Goal: Information Seeking & Learning: Find contact information

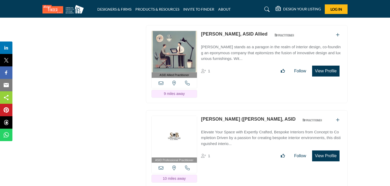
scroll to position [4923, 0]
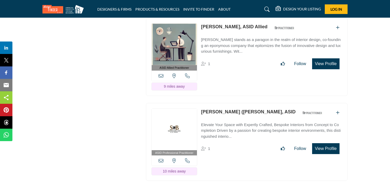
drag, startPoint x: 200, startPoint y: 38, endPoint x: 235, endPoint y: 42, distance: 35.3
click at [235, 42] on div "ASID Allied Practitioner ASID Allied Practitioners have successfully completed …" at bounding box center [247, 57] width 202 height 78
copy link "Cindy Bromberg"
drag, startPoint x: 201, startPoint y: 124, endPoint x: 249, endPoint y: 130, distance: 47.8
click at [249, 130] on div "ASID Professional Practitioner ASID Professional Practitioners have successfull…" at bounding box center [247, 142] width 202 height 78
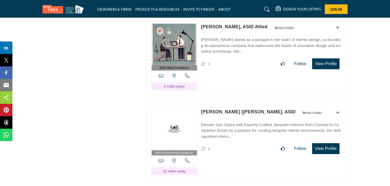
copy link "Sandra (Sandi) Samole"
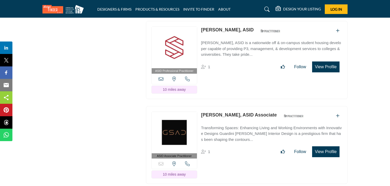
scroll to position [5091, 0]
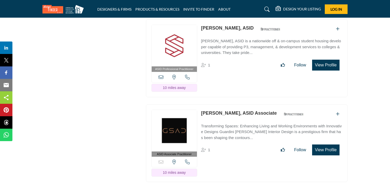
drag, startPoint x: 199, startPoint y: 40, endPoint x: 228, endPoint y: 45, distance: 29.1
click at [228, 45] on div "ASID Professional Practitioner ASID Professional Practitioners have successfull…" at bounding box center [247, 58] width 202 height 78
copy link "Ana Figueroa"
drag, startPoint x: 200, startPoint y: 127, endPoint x: 229, endPoint y: 129, distance: 29.3
click at [229, 129] on div "ASID Associate Practitioner ASID Associate Practitioners have a degree in any m…" at bounding box center [247, 143] width 202 height 78
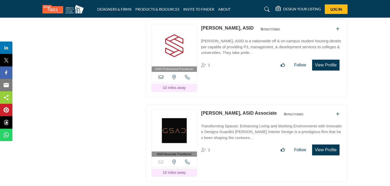
copy link "Dani Guardini"
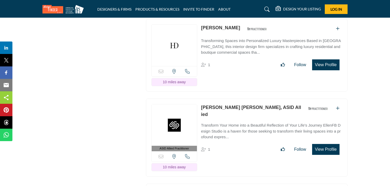
scroll to position [5262, 0]
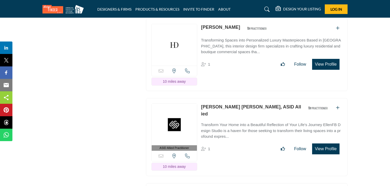
drag, startPoint x: 201, startPoint y: 40, endPoint x: 243, endPoint y: 45, distance: 42.8
click at [243, 45] on div "Sorry, but this listing is on a subscription plan which does not allow users to…" at bounding box center [247, 54] width 202 height 73
copy div "[PERSON_NAME]"
drag, startPoint x: 201, startPoint y: 120, endPoint x: 244, endPoint y: 125, distance: 43.6
click at [244, 125] on div "ASID Allied Practitioner ASID Allied Practitioners have successfully completed …" at bounding box center [247, 137] width 202 height 78
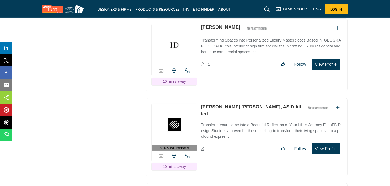
copy link "Ellen Foley Broccolo"
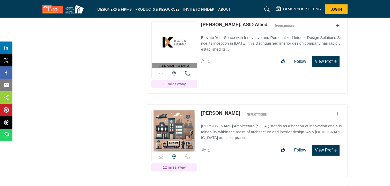
scroll to position [5430, 0]
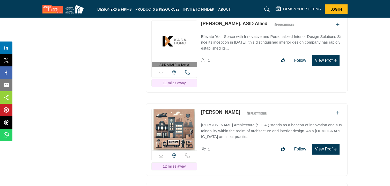
drag, startPoint x: 201, startPoint y: 37, endPoint x: 241, endPoint y: 43, distance: 41.4
click at [241, 43] on div "ASID Allied Practitioner ASID Allied Practitioners have successfully completed …" at bounding box center [247, 54] width 202 height 78
copy link "Alejandra Enriquez,"
drag, startPoint x: 199, startPoint y: 127, endPoint x: 235, endPoint y: 128, distance: 35.5
click at [235, 128] on div "Sorry, but this listing is on a subscription plan which does not allow users to…" at bounding box center [247, 139] width 202 height 73
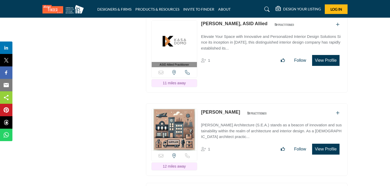
copy link "[PERSON_NAME]"
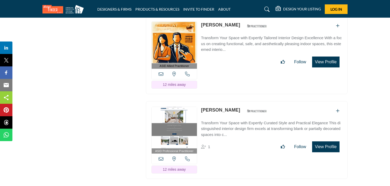
scroll to position [5607, 0]
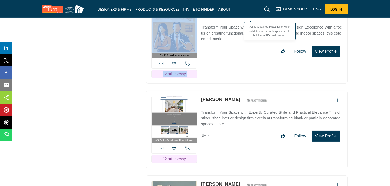
drag, startPoint x: 198, startPoint y: 28, endPoint x: 233, endPoint y: 32, distance: 34.8
click at [233, 32] on div "ASID Allied Practitioner ASID Allied Practitioners have successfully completed …" at bounding box center [247, 44] width 202 height 78
click at [207, 26] on div "ASID Allied Practitioner ASID Allied Practitioners have successfully completed …" at bounding box center [247, 44] width 202 height 78
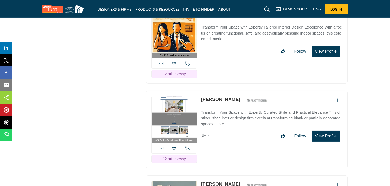
drag, startPoint x: 199, startPoint y: 28, endPoint x: 231, endPoint y: 34, distance: 31.9
click at [231, 34] on div "ASID Allied Practitioner ASID Allied Practitioners have successfully completed …" at bounding box center [247, 44] width 202 height 78
copy div "[PERSON_NAME]"
drag, startPoint x: 199, startPoint y: 113, endPoint x: 232, endPoint y: 116, distance: 32.2
click at [232, 116] on div "ASID Professional Practitioner ASID Professional Practitioners have successfull…" at bounding box center [247, 129] width 202 height 78
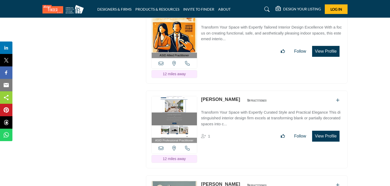
copy div "[PERSON_NAME]"
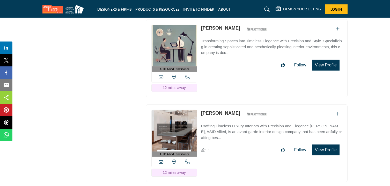
scroll to position [5773, 0]
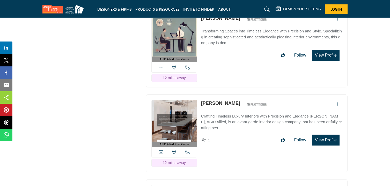
drag, startPoint x: 200, startPoint y: 34, endPoint x: 225, endPoint y: 35, distance: 25.2
click at [225, 35] on div "ASID Allied Practitioner ASID Allied Practitioners have successfully completed …" at bounding box center [247, 48] width 202 height 78
drag, startPoint x: 200, startPoint y: 117, endPoint x: 245, endPoint y: 122, distance: 45.9
click at [245, 122] on div "ASID Allied Practitioner ASID Allied Practitioners have successfully completed …" at bounding box center [247, 133] width 202 height 78
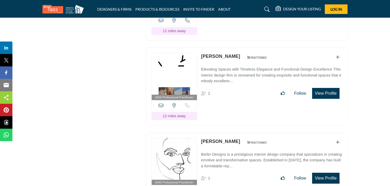
scroll to position [5908, 0]
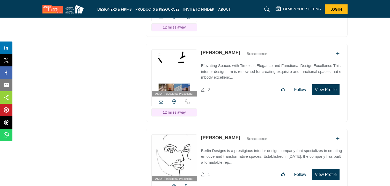
drag, startPoint x: 200, startPoint y: 68, endPoint x: 226, endPoint y: 71, distance: 26.1
click at [226, 71] on div "ASID Professional Practitioner ASID Professional Practitioners have successfull…" at bounding box center [247, 83] width 202 height 78
drag, startPoint x: 199, startPoint y: 153, endPoint x: 229, endPoint y: 137, distance: 34.3
click at [213, 151] on div "ASID Professional Practitioner ASID Professional Practitioners have successfull…" at bounding box center [247, 168] width 202 height 78
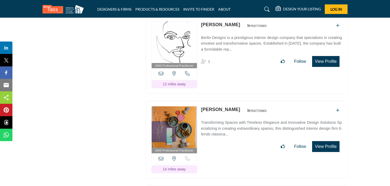
scroll to position [6023, 0]
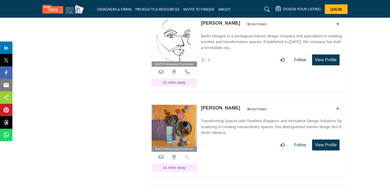
drag, startPoint x: 199, startPoint y: 39, endPoint x: 226, endPoint y: 44, distance: 27.4
click at [226, 44] on div "ASID Professional Practitioner ASID Professional Practitioners have successfull…" at bounding box center [247, 53] width 202 height 78
drag, startPoint x: 201, startPoint y: 39, endPoint x: 226, endPoint y: 42, distance: 25.3
click at [226, 42] on div "ASID Professional Practitioner ASID Professional Practitioners have successfull…" at bounding box center [247, 53] width 202 height 78
drag, startPoint x: 202, startPoint y: 123, endPoint x: 230, endPoint y: 128, distance: 28.9
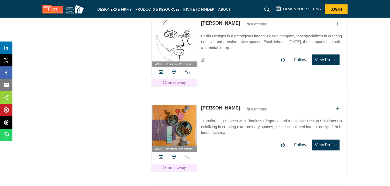
click at [230, 128] on div "ASID Professional Practitioner ASID Professional Practitioners have successfull…" at bounding box center [247, 138] width 202 height 78
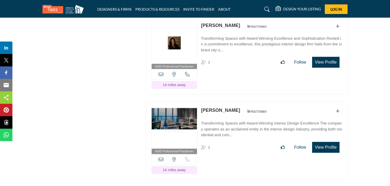
scroll to position [6191, 0]
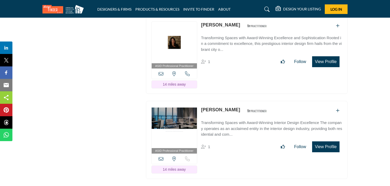
drag, startPoint x: 201, startPoint y: 40, endPoint x: 223, endPoint y: 45, distance: 22.9
click at [223, 45] on div "ASID Professional Practitioner ASID Professional Practitioners have successfull…" at bounding box center [247, 55] width 202 height 78
drag, startPoint x: 200, startPoint y: 126, endPoint x: 227, endPoint y: 131, distance: 27.0
click at [227, 131] on div "ASID Professional Practitioner ASID Professional Practitioners have successfull…" at bounding box center [247, 140] width 202 height 78
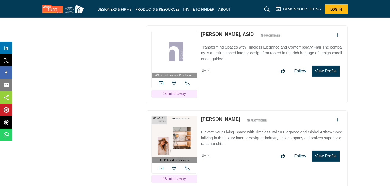
scroll to position [6351, 0]
drag, startPoint x: 200, startPoint y: 49, endPoint x: 230, endPoint y: 54, distance: 30.4
click at [230, 54] on div "ASID Professional Practitioner ASID Professional Practitioners have successfull…" at bounding box center [247, 64] width 202 height 78
drag, startPoint x: 201, startPoint y: 135, endPoint x: 228, endPoint y: 139, distance: 27.0
click at [228, 139] on div "ASID Allied Practitioner ASID Allied Practitioners have successfully completed …" at bounding box center [247, 149] width 202 height 78
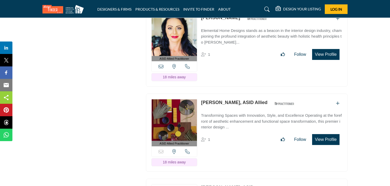
scroll to position [6538, 0]
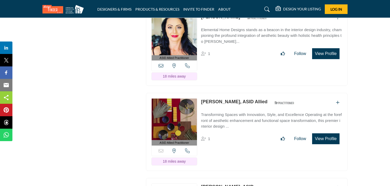
click at [210, 33] on div "ASID Allied Practitioner ASID Allied Practitioners have successfully completed …" at bounding box center [247, 47] width 202 height 78
drag, startPoint x: 200, startPoint y: 33, endPoint x: 234, endPoint y: 38, distance: 34.4
click at [234, 38] on div "ASID Allied Practitioner ASID Allied Practitioners have successfully completed …" at bounding box center [247, 47] width 202 height 78
drag, startPoint x: 199, startPoint y: 118, endPoint x: 231, endPoint y: 123, distance: 32.5
click at [231, 123] on div "ASID Allied Practitioner ASID Allied Practitioners have successfully completed …" at bounding box center [247, 132] width 202 height 78
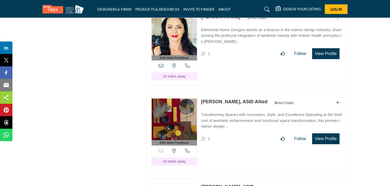
click at [211, 118] on div "ASID Allied Practitioner ASID Allied Practitioners have successfully completed …" at bounding box center [247, 132] width 202 height 78
drag, startPoint x: 200, startPoint y: 118, endPoint x: 228, endPoint y: 124, distance: 28.7
click at [228, 124] on div "ASID Allied Practitioner ASID Allied Practitioners have successfully completed …" at bounding box center [247, 132] width 202 height 78
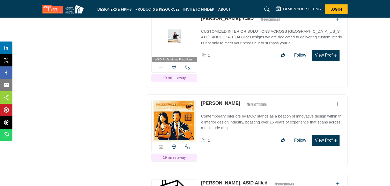
scroll to position [6707, 0]
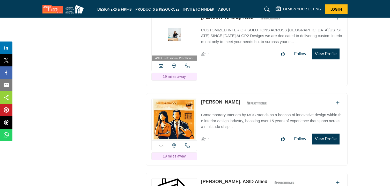
drag, startPoint x: 201, startPoint y: 35, endPoint x: 228, endPoint y: 39, distance: 27.6
click at [228, 39] on div "ASID Professional Practitioner ASID Professional Practitioners have successfull…" at bounding box center [247, 47] width 202 height 78
drag, startPoint x: 201, startPoint y: 120, endPoint x: 258, endPoint y: 125, distance: 57.2
click at [258, 125] on div "Sorry, but this listing is on a subscription plan which does not allow users to…" at bounding box center [247, 129] width 202 height 73
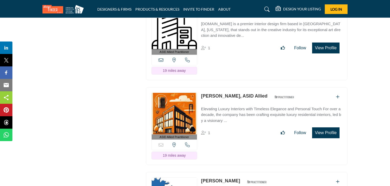
scroll to position [6880, 0]
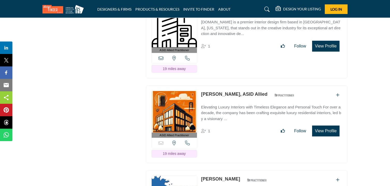
drag, startPoint x: 200, startPoint y: 28, endPoint x: 228, endPoint y: 32, distance: 28.7
click at [228, 32] on div "ASID Allied Practitioner ASID Allied Practitioners have successfully completed …" at bounding box center [247, 39] width 202 height 78
drag, startPoint x: 200, startPoint y: 113, endPoint x: 251, endPoint y: 116, distance: 51.1
click at [251, 116] on div "ASID Allied Practitioner ASID Allied Practitioners have successfully completed …" at bounding box center [247, 124] width 202 height 78
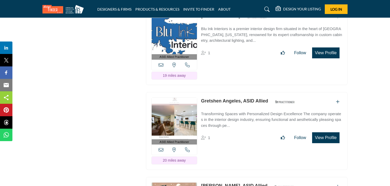
scroll to position [7047, 0]
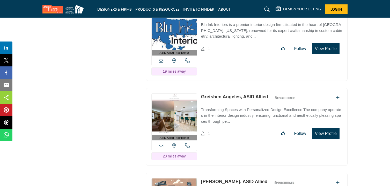
drag, startPoint x: 201, startPoint y: 30, endPoint x: 231, endPoint y: 34, distance: 30.6
click at [231, 34] on div "ASID Allied Practitioner ASID Allied Practitioners have successfully completed …" at bounding box center [247, 42] width 202 height 78
drag, startPoint x: 199, startPoint y: 116, endPoint x: 238, endPoint y: 120, distance: 39.4
click at [238, 120] on div "ASID Allied Practitioner ASID Allied Practitioners have successfully completed …" at bounding box center [247, 127] width 202 height 78
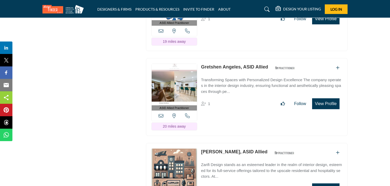
scroll to position [7076, 0]
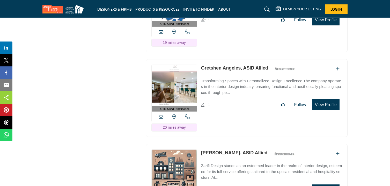
click at [235, 83] on div "ASID Allied Practitioner ASID Allied Practitioners have successfully completed …" at bounding box center [247, 98] width 202 height 78
drag, startPoint x: 200, startPoint y: 87, endPoint x: 238, endPoint y: 88, distance: 38.1
click at [238, 88] on div "ASID Allied Practitioner ASID Allied Practitioners have successfully completed …" at bounding box center [247, 98] width 202 height 78
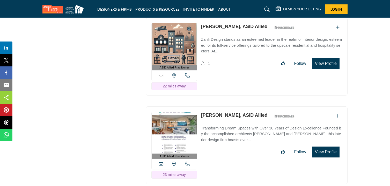
scroll to position [7218, 0]
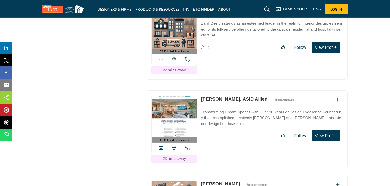
drag, startPoint x: 199, startPoint y: 29, endPoint x: 245, endPoint y: 33, distance: 45.2
click at [245, 33] on div "ASID Allied Practitioner ASID Allied Practitioners have successfully completed …" at bounding box center [247, 41] width 202 height 78
drag, startPoint x: 199, startPoint y: 119, endPoint x: 226, endPoint y: 124, distance: 26.8
click at [226, 124] on div "ASID Allied Practitioner ASID Allied Practitioners have successfully completed …" at bounding box center [247, 129] width 202 height 78
click at [204, 114] on div "ASID Allied Practitioner ASID Allied Practitioners have successfully completed …" at bounding box center [247, 129] width 202 height 78
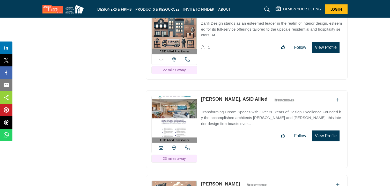
drag, startPoint x: 199, startPoint y: 119, endPoint x: 218, endPoint y: 122, distance: 19.2
click at [218, 122] on div "ASID Allied Practitioner ASID Allied Practitioners have successfully completed …" at bounding box center [247, 129] width 202 height 78
click at [218, 102] on link "[PERSON_NAME], ASID Allied" at bounding box center [234, 98] width 67 height 5
click at [201, 114] on div "ASID Allied Practitioner ASID Allied Practitioners have successfully completed …" at bounding box center [247, 129] width 202 height 78
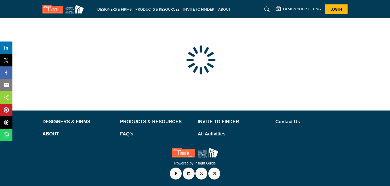
type input "**********"
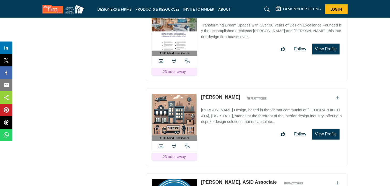
scroll to position [7306, 0]
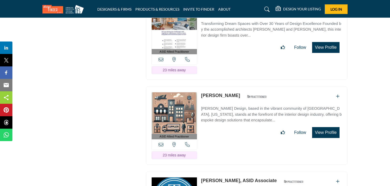
drag, startPoint x: 199, startPoint y: 30, endPoint x: 226, endPoint y: 36, distance: 27.1
click at [226, 36] on div "ASID Allied Practitioner ASID Allied Practitioners have successfully completed …" at bounding box center [247, 41] width 202 height 78
copy link "Thais Lopez"
drag, startPoint x: 200, startPoint y: 115, endPoint x: 232, endPoint y: 120, distance: 32.2
click at [232, 120] on div "ASID Allied Practitioner ASID Allied Practitioners have successfully completed …" at bounding box center [247, 126] width 202 height 78
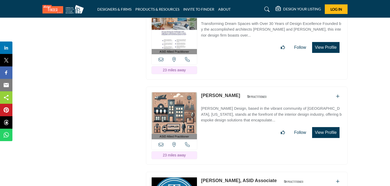
copy link "[PERSON_NAME]"
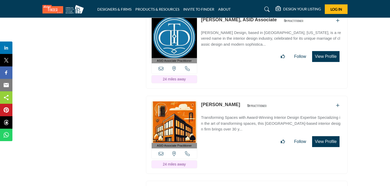
scroll to position [7468, 0]
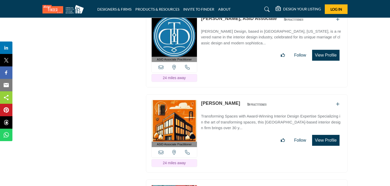
drag, startPoint x: 201, startPoint y: 37, endPoint x: 224, endPoint y: 44, distance: 24.4
click at [224, 44] on div "ASID Associate Practitioner ASID Associate Practitioners have a degree in any m…" at bounding box center [247, 49] width 202 height 78
copy link "Tracy Dunn"
drag, startPoint x: 201, startPoint y: 123, endPoint x: 236, endPoint y: 128, distance: 35.7
click at [236, 128] on div "ASID Associate Practitioner ASID Associate Practitioners have a degree in any m…" at bounding box center [247, 133] width 202 height 78
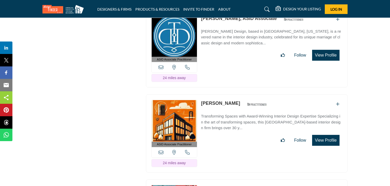
copy link "[PERSON_NAME]"
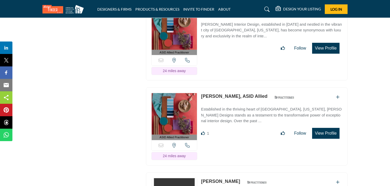
scroll to position [7648, 0]
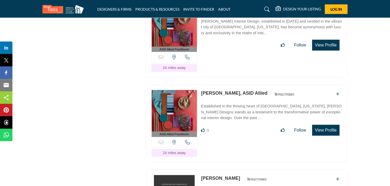
drag, startPoint x: 202, startPoint y: 30, endPoint x: 240, endPoint y: 35, distance: 38.7
click at [240, 12] on p "[PERSON_NAME], ASID Allied" at bounding box center [234, 8] width 67 height 7
copy link "Karen Lynn Poulos"
drag, startPoint x: 201, startPoint y: 115, endPoint x: 227, endPoint y: 120, distance: 26.2
click at [227, 97] on p "[PERSON_NAME], ASID Allied" at bounding box center [234, 93] width 67 height 7
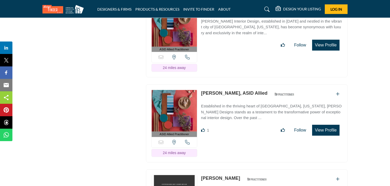
copy link "Alena Capra"
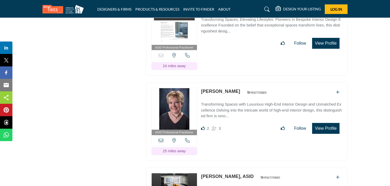
scroll to position [7821, 0]
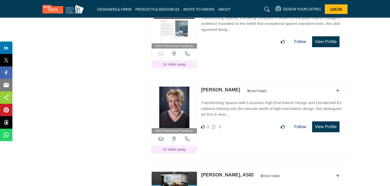
drag, startPoint x: 201, startPoint y: 27, endPoint x: 239, endPoint y: 32, distance: 38.7
click at [239, 11] on div "Johnathan Wilson ASID Qualified Practitioner who validates work and experience …" at bounding box center [235, 6] width 69 height 9
copy link "[PERSON_NAME]"
drag, startPoint x: 202, startPoint y: 112, endPoint x: 230, endPoint y: 116, distance: 28.5
click at [230, 116] on div "ASID Professional Practitioner ASID Professional Practitioners have successfull…" at bounding box center [247, 120] width 202 height 78
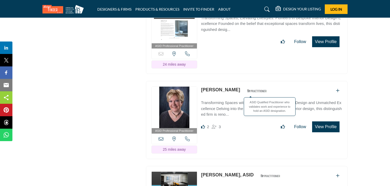
copy div "[PERSON_NAME]"
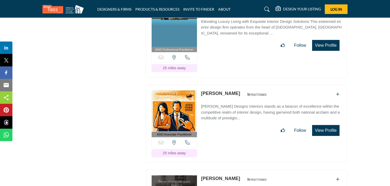
scroll to position [7989, 0]
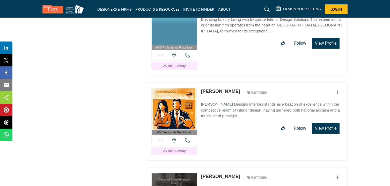
drag, startPoint x: 201, startPoint y: 28, endPoint x: 226, endPoint y: 33, distance: 25.9
click at [226, 33] on div "ASID Professional Practitioner ASID Professional Practitioners have successfull…" at bounding box center [247, 37] width 202 height 78
copy link "Marci Varca"
drag, startPoint x: 201, startPoint y: 113, endPoint x: 228, endPoint y: 119, distance: 27.3
click at [228, 119] on div "ASID Associate Practitioner ASID Associate Practitioners have a degree in any m…" at bounding box center [247, 121] width 202 height 78
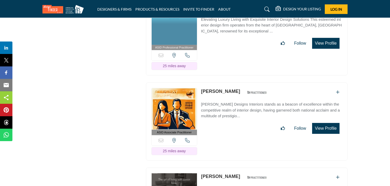
copy link "[PERSON_NAME]"
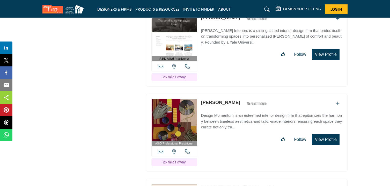
scroll to position [8150, 0]
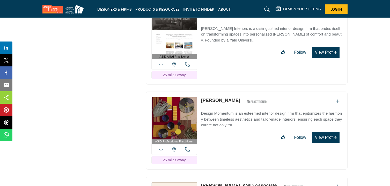
drag, startPoint x: 202, startPoint y: 37, endPoint x: 227, endPoint y: 42, distance: 25.9
click at [227, 42] on div "ASID Allied Practitioner ASID Allied Practitioners have successfully completed …" at bounding box center [247, 46] width 202 height 78
drag, startPoint x: 200, startPoint y: 123, endPoint x: 230, endPoint y: 127, distance: 29.9
click at [230, 127] on div "ASID Professional Practitioner ASID Professional Practitioners have successfull…" at bounding box center [247, 130] width 202 height 78
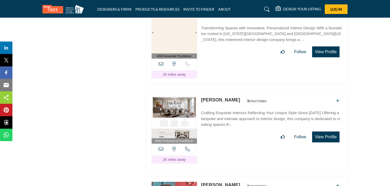
scroll to position [8324, 0]
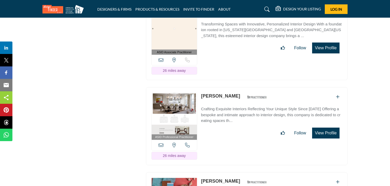
drag, startPoint x: 200, startPoint y: 34, endPoint x: 228, endPoint y: 39, distance: 28.2
click at [228, 39] on div "ASID Associate Practitioner ASID Associate Practitioners have a degree in any m…" at bounding box center [247, 41] width 202 height 78
drag, startPoint x: 200, startPoint y: 118, endPoint x: 227, endPoint y: 125, distance: 28.3
click at [227, 125] on div "ASID Professional Practitioner ASID Professional Practitioners have successfull…" at bounding box center [247, 126] width 202 height 78
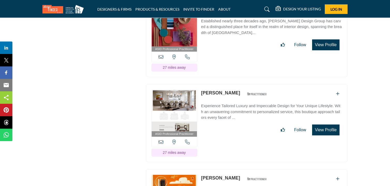
scroll to position [8497, 0]
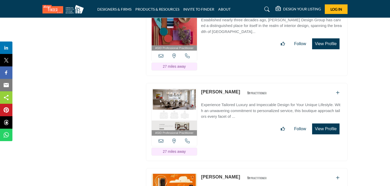
drag, startPoint x: 200, startPoint y: 31, endPoint x: 223, endPoint y: 34, distance: 23.0
click at [223, 34] on div "ASID Professional Practitioner ASID Professional Practitioners have successfull…" at bounding box center [247, 37] width 202 height 78
drag, startPoint x: 201, startPoint y: 116, endPoint x: 231, endPoint y: 120, distance: 29.9
click at [231, 120] on div "ASID Professional Practitioner ASID Professional Practitioners have successfull…" at bounding box center [247, 122] width 202 height 78
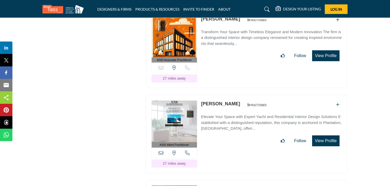
scroll to position [8658, 0]
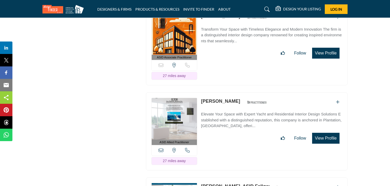
drag, startPoint x: 200, startPoint y: 40, endPoint x: 234, endPoint y: 46, distance: 34.5
click at [234, 46] on div "ASID Associate Practitioner ASID Associate Practitioners have a degree in any m…" at bounding box center [247, 47] width 202 height 78
drag, startPoint x: 201, startPoint y: 125, endPoint x: 229, endPoint y: 130, distance: 28.5
click at [229, 130] on div "ASID Allied Practitioner ASID Allied Practitioners have successfully completed …" at bounding box center [247, 131] width 202 height 78
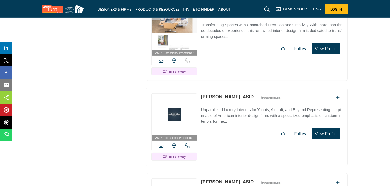
scroll to position [8833, 0]
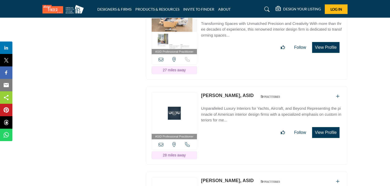
drag, startPoint x: 200, startPoint y: 35, endPoint x: 239, endPoint y: 39, distance: 39.3
click at [239, 39] on div "ASID Professional Practitioner ASID Professional Practitioners have successfull…" at bounding box center [247, 41] width 202 height 78
drag, startPoint x: 200, startPoint y: 121, endPoint x: 235, endPoint y: 125, distance: 34.9
click at [235, 125] on div "ASID Professional Practitioner ASID Professional Practitioners have successfull…" at bounding box center [247, 126] width 202 height 78
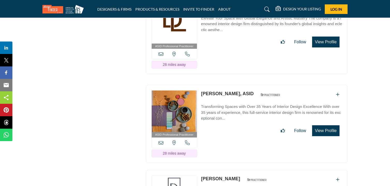
scroll to position [9009, 0]
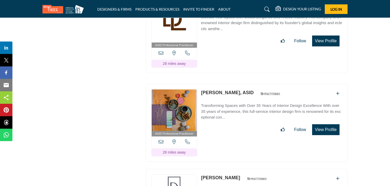
drag, startPoint x: 201, startPoint y: 30, endPoint x: 246, endPoint y: 34, distance: 45.3
click at [246, 34] on div "ASID Professional Practitioner ASID Professional Practitioners have successfull…" at bounding box center [247, 34] width 202 height 78
drag, startPoint x: 201, startPoint y: 118, endPoint x: 227, endPoint y: 123, distance: 26.7
click at [227, 123] on div "ASID Professional Practitioner ASID Professional Practitioners have successfull…" at bounding box center [247, 123] width 202 height 78
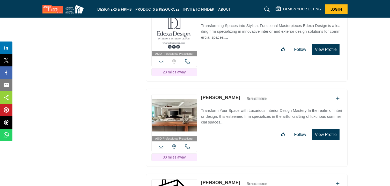
scroll to position [9175, 0]
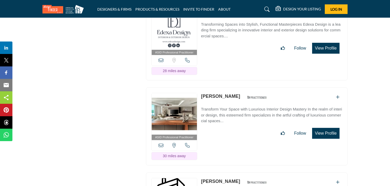
drag, startPoint x: 200, startPoint y: 37, endPoint x: 228, endPoint y: 41, distance: 28.5
click at [228, 41] on div "ASID Professional Practitioner ASID Professional Practitioners have successfull…" at bounding box center [247, 42] width 202 height 78
drag, startPoint x: 200, startPoint y: 122, endPoint x: 233, endPoint y: 127, distance: 33.8
click at [233, 127] on div "ASID Professional Practitioner ASID Professional Practitioners have successfull…" at bounding box center [247, 126] width 202 height 78
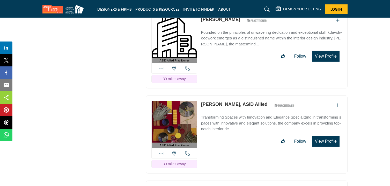
scroll to position [9349, 0]
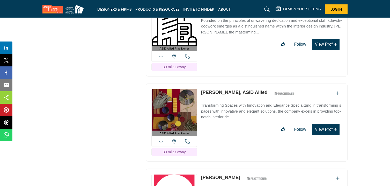
drag, startPoint x: 200, startPoint y: 33, endPoint x: 239, endPoint y: 40, distance: 40.2
click at [239, 40] on div "ASID Allied Practitioner ASID Allied Practitioners have successfully completed …" at bounding box center [247, 38] width 202 height 78
drag, startPoint x: 199, startPoint y: 119, endPoint x: 203, endPoint y: 121, distance: 4.3
click at [203, 121] on div "ASID Allied Practitioner ASID Allied Practitioners have successfully completed …" at bounding box center [247, 122] width 202 height 78
drag, startPoint x: 201, startPoint y: 119, endPoint x: 230, endPoint y: 122, distance: 29.1
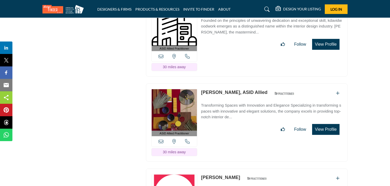
click at [230, 122] on div "ASID Allied Practitioner ASID Allied Practitioners have successfully completed …" at bounding box center [247, 122] width 202 height 78
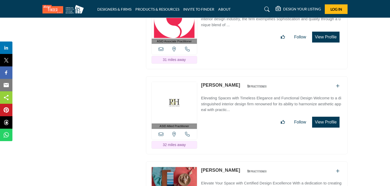
scroll to position [9527, 0]
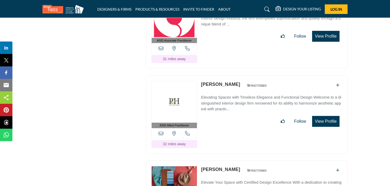
drag, startPoint x: 199, startPoint y: 26, endPoint x: 231, endPoint y: 31, distance: 32.2
click at [231, 31] on div "ASID Associate Practitioner ASID Associate Practitioners have a degree in any m…" at bounding box center [247, 30] width 202 height 78
drag, startPoint x: 200, startPoint y: 111, endPoint x: 226, endPoint y: 116, distance: 26.1
click at [226, 116] on div "ASID Allied Practitioner ASID Allied Practitioners have successfully completed …" at bounding box center [247, 114] width 202 height 78
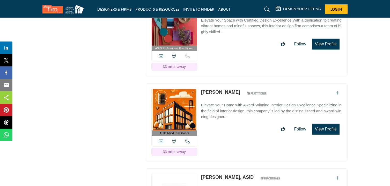
scroll to position [9689, 0]
drag, startPoint x: 199, startPoint y: 34, endPoint x: 235, endPoint y: 38, distance: 35.8
click at [235, 38] on div "ASID Professional Practitioner ASID Professional Practitioners have successfull…" at bounding box center [247, 37] width 202 height 78
drag, startPoint x: 201, startPoint y: 35, endPoint x: 244, endPoint y: 38, distance: 43.1
click at [244, 38] on div "ASID Professional Practitioner ASID Professional Practitioners have successfull…" at bounding box center [247, 37] width 202 height 78
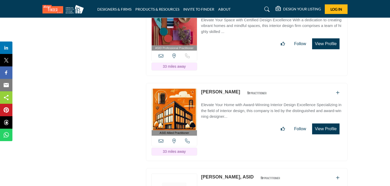
drag, startPoint x: 200, startPoint y: 119, endPoint x: 235, endPoint y: 125, distance: 35.0
click at [235, 125] on div "ASID Allied Practitioner ASID Allied Practitioners have successfully completed …" at bounding box center [247, 122] width 202 height 78
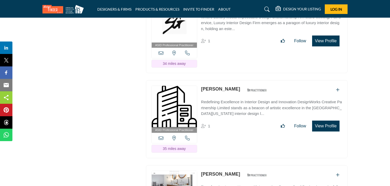
scroll to position [9862, 0]
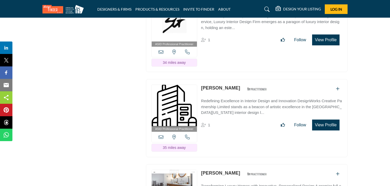
drag, startPoint x: 200, startPoint y: 31, endPoint x: 235, endPoint y: 35, distance: 35.7
click at [235, 35] on div "ASID Professional Practitioner ASID Professional Practitioners have successfull…" at bounding box center [247, 33] width 202 height 78
drag, startPoint x: 200, startPoint y: 116, endPoint x: 232, endPoint y: 123, distance: 32.6
click at [232, 123] on div "ASID Professional Practitioner ASID Professional Practitioners have successfull…" at bounding box center [247, 118] width 202 height 78
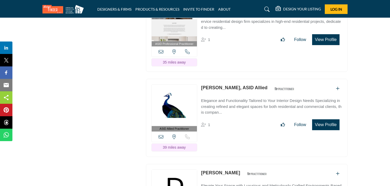
scroll to position [10034, 0]
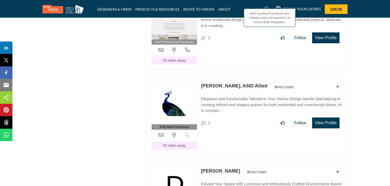
drag, startPoint x: 200, startPoint y: 30, endPoint x: 227, endPoint y: 33, distance: 27.2
click at [227, 33] on div "ASID Professional Practitioner ASID Professional Practitioners have successfull…" at bounding box center [247, 31] width 202 height 78
drag, startPoint x: 200, startPoint y: 114, endPoint x: 232, endPoint y: 120, distance: 32.1
click at [232, 120] on div "ASID Allied Practitioner ASID Allied Practitioners have successfully completed …" at bounding box center [247, 116] width 202 height 78
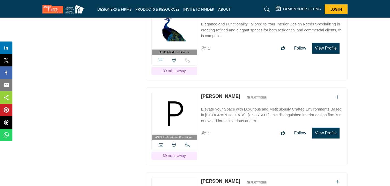
scroll to position [10110, 0]
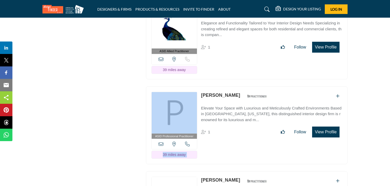
click at [200, 125] on div "ASID Professional Practitioner ASID Professional Practitioners have successfull…" at bounding box center [247, 125] width 202 height 78
click at [201, 124] on div "ASID Professional Practitioner ASID Professional Practitioners have successfull…" at bounding box center [247, 125] width 202 height 78
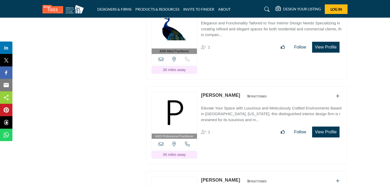
drag, startPoint x: 201, startPoint y: 125, endPoint x: 232, endPoint y: 128, distance: 30.4
click at [232, 128] on div "ASID Professional Practitioner ASID Professional Practitioners have successfull…" at bounding box center [247, 125] width 202 height 78
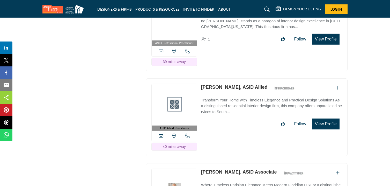
scroll to position [10289, 0]
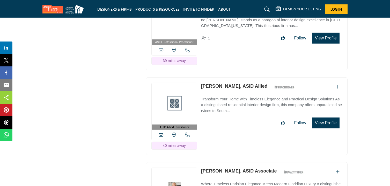
drag, startPoint x: 201, startPoint y: 31, endPoint x: 231, endPoint y: 36, distance: 30.8
click at [231, 36] on div "ASID Professional Practitioner ASID Professional Practitioners have successfull…" at bounding box center [247, 31] width 202 height 78
drag, startPoint x: 200, startPoint y: 116, endPoint x: 231, endPoint y: 123, distance: 31.9
click at [231, 123] on div "ASID Allied Practitioner ASID Allied Practitioners have successfully completed …" at bounding box center [247, 116] width 202 height 78
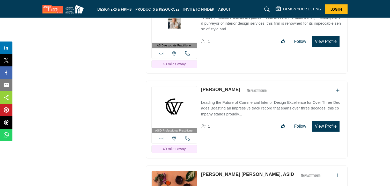
scroll to position [10456, 0]
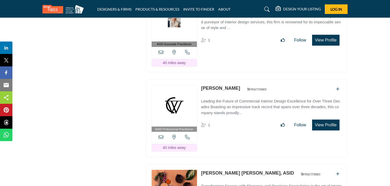
drag, startPoint x: 200, startPoint y: 33, endPoint x: 234, endPoint y: 37, distance: 34.4
click at [234, 37] on div "ASID Associate Practitioner ASID Associate Practitioners have a degree in any m…" at bounding box center [247, 33] width 202 height 78
drag, startPoint x: 200, startPoint y: 118, endPoint x: 228, endPoint y: 123, distance: 28.6
click at [228, 123] on div "ASID Professional Practitioner ASID Professional Practitioners have successfull…" at bounding box center [247, 118] width 202 height 78
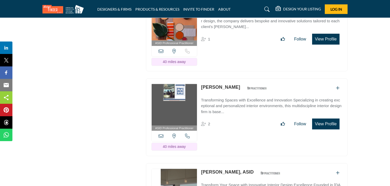
scroll to position [10628, 0]
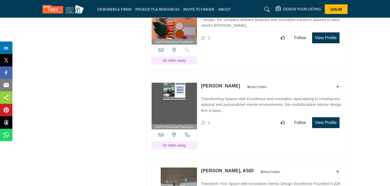
drag, startPoint x: 201, startPoint y: 32, endPoint x: 244, endPoint y: 37, distance: 43.6
click at [244, 37] on div "ASID Professional Practitioner ASID Professional Practitioners have successfull…" at bounding box center [247, 31] width 202 height 78
drag, startPoint x: 200, startPoint y: 116, endPoint x: 230, endPoint y: 122, distance: 30.6
click at [230, 122] on div "ASID Professional Practitioner ASID Professional Practitioners have successfull…" at bounding box center [247, 116] width 202 height 78
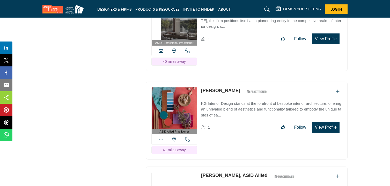
scroll to position [10798, 0]
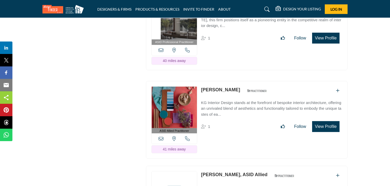
drag, startPoint x: 200, startPoint y: 32, endPoint x: 244, endPoint y: 37, distance: 44.5
click at [244, 37] on div "ASID Professional Practitioner ASID Professional Practitioners have successfull…" at bounding box center [247, 31] width 202 height 78
drag, startPoint x: 201, startPoint y: 121, endPoint x: 233, endPoint y: 124, distance: 32.8
click at [233, 124] on div "ASID Allied Practitioner ASID Allied Practitioners have successfully completed …" at bounding box center [247, 120] width 202 height 78
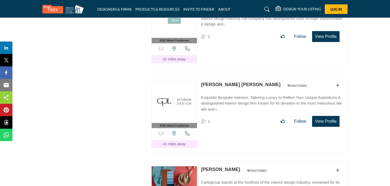
scroll to position [10973, 0]
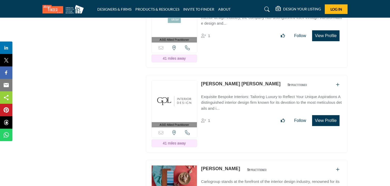
drag, startPoint x: 200, startPoint y: 30, endPoint x: 227, endPoint y: 34, distance: 27.0
click at [227, 34] on div "ASID Allied Practitioner ASID Allied Practitioners have successfully completed …" at bounding box center [247, 29] width 202 height 78
drag, startPoint x: 201, startPoint y: 117, endPoint x: 223, endPoint y: 120, distance: 22.4
click at [223, 120] on div "ASID Allied Practitioner ASID Allied Practitioners have successfully completed …" at bounding box center [247, 114] width 202 height 78
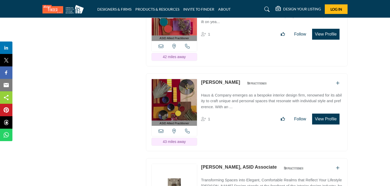
scroll to position [11145, 0]
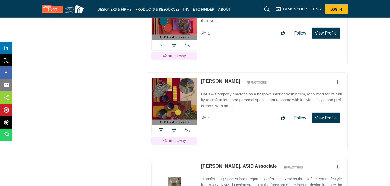
drag, startPoint x: 201, startPoint y: 29, endPoint x: 229, endPoint y: 34, distance: 28.6
click at [229, 34] on div "ASID Allied Practitioner ASID Allied Practitioners have successfully completed …" at bounding box center [247, 26] width 202 height 78
drag, startPoint x: 201, startPoint y: 114, endPoint x: 233, endPoint y: 118, distance: 33.2
click at [233, 118] on div "ASID Allied Practitioner ASID Allied Practitioners have successfully completed …" at bounding box center [247, 111] width 202 height 78
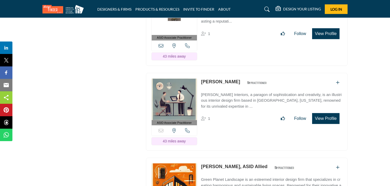
scroll to position [11315, 0]
drag, startPoint x: 199, startPoint y: 29, endPoint x: 228, endPoint y: 32, distance: 29.1
click at [228, 32] on div "ASID Associate Practitioner ASID Associate Practitioners have a degree in any m…" at bounding box center [247, 27] width 202 height 78
drag, startPoint x: 199, startPoint y: 115, endPoint x: 226, endPoint y: 119, distance: 27.9
click at [226, 119] on div "ASID Associate Practitioner ASID Associate Practitioners have a degree in any m…" at bounding box center [247, 112] width 202 height 78
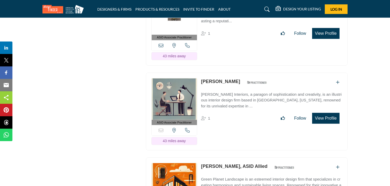
click at [220, 112] on div "ASID Associate Practitioner ASID Associate Practitioners have a degree in any m…" at bounding box center [247, 112] width 202 height 78
drag, startPoint x: 201, startPoint y: 114, endPoint x: 229, endPoint y: 118, distance: 28.3
click at [229, 118] on div "ASID Associate Practitioner ASID Associate Practitioners have a degree in any m…" at bounding box center [247, 112] width 202 height 78
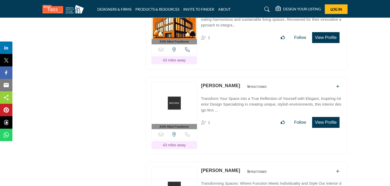
scroll to position [11481, 0]
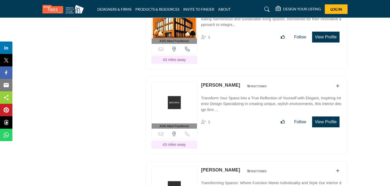
drag, startPoint x: 200, startPoint y: 33, endPoint x: 225, endPoint y: 39, distance: 25.8
click at [225, 39] on div "ASID Allied Practitioner ASID Allied Practitioners have successfully completed …" at bounding box center [247, 30] width 202 height 78
drag, startPoint x: 200, startPoint y: 119, endPoint x: 230, endPoint y: 123, distance: 29.5
click at [230, 123] on div "ASID Allied Practitioner ASID Allied Practitioners have successfully completed …" at bounding box center [247, 115] width 202 height 78
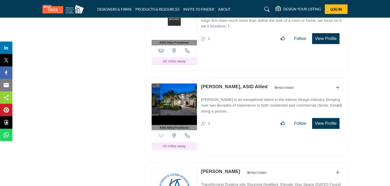
scroll to position [11649, 0]
drag, startPoint x: 201, startPoint y: 34, endPoint x: 234, endPoint y: 39, distance: 33.8
click at [234, 39] on div "ASID Allied Practitioner ASID Allied Practitioners have successfully completed …" at bounding box center [247, 31] width 202 height 78
drag, startPoint x: 199, startPoint y: 120, endPoint x: 236, endPoint y: 126, distance: 37.1
click at [236, 126] on div "ASID Allied Practitioner ASID Allied Practitioners have successfully completed …" at bounding box center [247, 116] width 202 height 78
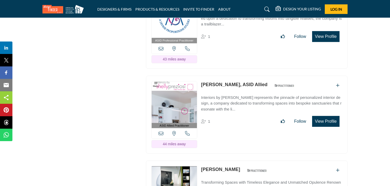
scroll to position [11822, 0]
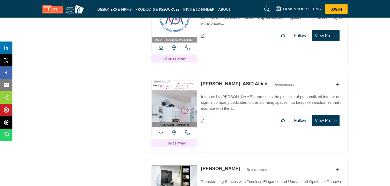
click at [208, 31] on div "ASID Professional Practitioner ASID Professional Practitioners have successfull…" at bounding box center [247, 29] width 202 height 78
drag, startPoint x: 201, startPoint y: 35, endPoint x: 233, endPoint y: 37, distance: 32.7
click at [233, 37] on div "ASID Professional Practitioner ASID Professional Practitioners have successfull…" at bounding box center [247, 29] width 202 height 78
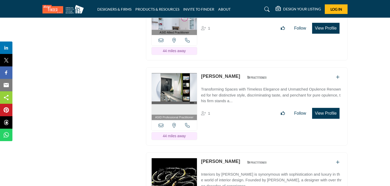
scroll to position [11915, 0]
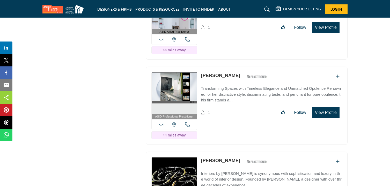
drag, startPoint x: 201, startPoint y: 25, endPoint x: 233, endPoint y: 29, distance: 32.4
click at [233, 29] on div "ASID Allied Practitioner ASID Allied Practitioners have successfully completed …" at bounding box center [247, 21] width 202 height 78
copy link "Shelly Preziosi,"
drag, startPoint x: 201, startPoint y: 111, endPoint x: 240, endPoint y: 116, distance: 39.6
click at [240, 116] on div "ASID Professional Practitioner ASID Professional Practitioners have successfull…" at bounding box center [247, 106] width 202 height 78
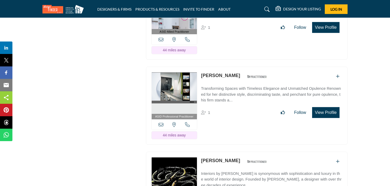
copy link "[PERSON_NAME]"
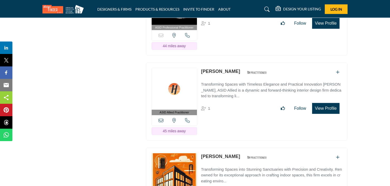
scroll to position [12089, 0]
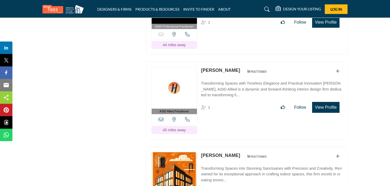
drag, startPoint x: 201, startPoint y: 22, endPoint x: 226, endPoint y: 26, distance: 26.0
click at [226, 26] on div "ASID Professional Practitioner ASID Professional Practitioners have successfull…" at bounding box center [247, 16] width 202 height 78
copy link "[PERSON_NAME]"
drag, startPoint x: 200, startPoint y: 107, endPoint x: 232, endPoint y: 111, distance: 31.6
click at [232, 111] on div "ASID Allied Practitioner ASID Allied Practitioners have successfully completed …" at bounding box center [247, 100] width 202 height 78
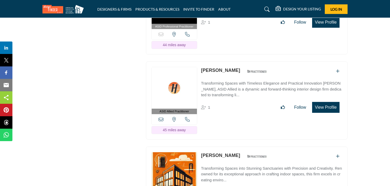
copy link "[PERSON_NAME]"
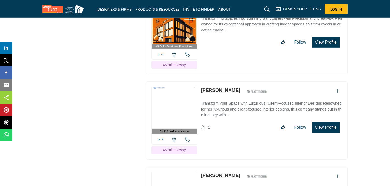
scroll to position [12239, 0]
drag, startPoint x: 200, startPoint y: 40, endPoint x: 228, endPoint y: 45, distance: 28.7
click at [228, 45] on div "ASID Professional Practitioner ASID Professional Practitioners have successfull…" at bounding box center [247, 35] width 202 height 78
copy link "[PERSON_NAME]"
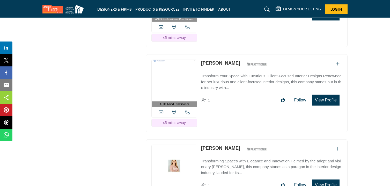
scroll to position [12270, 0]
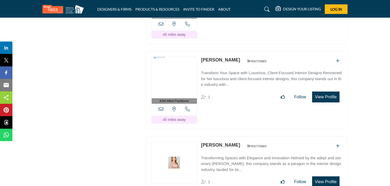
drag, startPoint x: 199, startPoint y: 97, endPoint x: 224, endPoint y: 101, distance: 25.2
click at [224, 101] on div "ASID Allied Practitioner ASID Allied Practitioners have successfully completed …" at bounding box center [247, 90] width 202 height 78
copy link "[PERSON_NAME]"
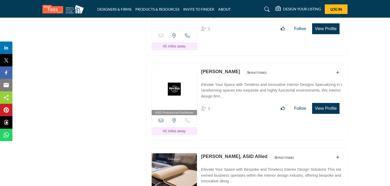
scroll to position [12423, 0]
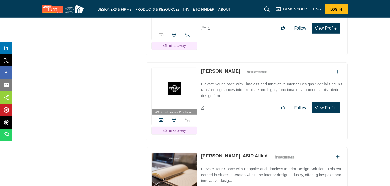
drag, startPoint x: 201, startPoint y: 28, endPoint x: 227, endPoint y: 33, distance: 26.6
click at [227, 33] on div "Sorry, but this listing is on a subscription plan which does not allow users to…" at bounding box center [247, 19] width 202 height 73
copy link "[PERSON_NAME]"
drag, startPoint x: 201, startPoint y: 108, endPoint x: 239, endPoint y: 115, distance: 38.7
click at [239, 115] on div "ASID Professional Practitioner ASID Professional Practitioners have successfull…" at bounding box center [247, 101] width 202 height 78
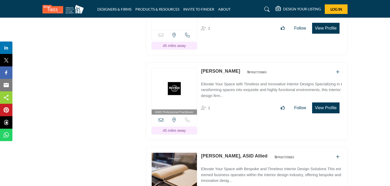
copy link "[PERSON_NAME]"
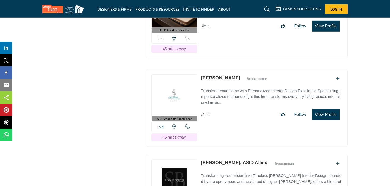
scroll to position [12590, 0]
drag, startPoint x: 200, startPoint y: 26, endPoint x: 223, endPoint y: 31, distance: 24.1
click at [223, 31] on div "ASID Allied Practitioner ASID Allied Practitioners have successfully completed …" at bounding box center [247, 19] width 202 height 78
copy link "Lana Klein"
drag, startPoint x: 200, startPoint y: 115, endPoint x: 228, endPoint y: 119, distance: 28.6
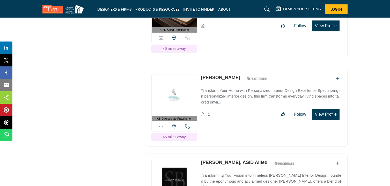
click at [228, 119] on div "ASID Associate Practitioner ASID Associate Practitioners have a degree in any m…" at bounding box center [247, 108] width 202 height 78
copy link "[PERSON_NAME]"
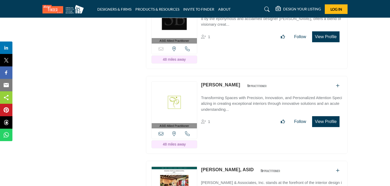
scroll to position [12758, 0]
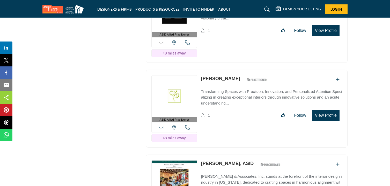
drag, startPoint x: 200, startPoint y: 32, endPoint x: 232, endPoint y: 34, distance: 32.2
click at [232, 34] on div "ASID Allied Practitioner ASID Allied Practitioners have successfully completed …" at bounding box center [247, 24] width 202 height 78
drag, startPoint x: 201, startPoint y: 117, endPoint x: 235, endPoint y: 121, distance: 34.4
click at [235, 121] on div "ASID Allied Practitioner ASID Allied Practitioners have successfully completed …" at bounding box center [247, 109] width 202 height 78
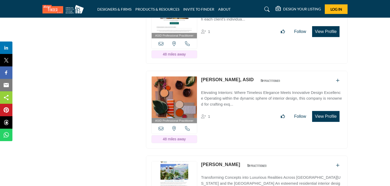
scroll to position [12927, 0]
drag, startPoint x: 201, startPoint y: 32, endPoint x: 224, endPoint y: 38, distance: 24.1
click at [224, 38] on div "ASID Professional Practitioner ASID Professional Practitioners have successfull…" at bounding box center [247, 24] width 202 height 78
drag, startPoint x: 201, startPoint y: 119, endPoint x: 231, endPoint y: 123, distance: 30.3
click at [231, 123] on div "ASID Professional Practitioner ASID Professional Practitioners have successfull…" at bounding box center [247, 109] width 202 height 78
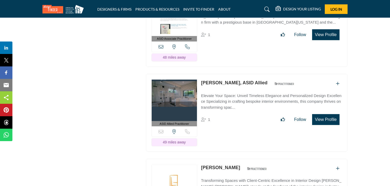
scroll to position [13094, 0]
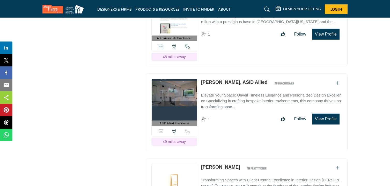
drag, startPoint x: 200, startPoint y: 37, endPoint x: 235, endPoint y: 40, distance: 34.9
click at [235, 40] on div "ASID Associate Practitioner ASID Associate Practitioners have a degree in any m…" at bounding box center [247, 27] width 202 height 78
drag, startPoint x: 201, startPoint y: 121, endPoint x: 225, endPoint y: 127, distance: 25.4
click at [225, 127] on div "ASID Allied Practitioner ASID Allied Practitioners have successfully completed …" at bounding box center [247, 112] width 202 height 78
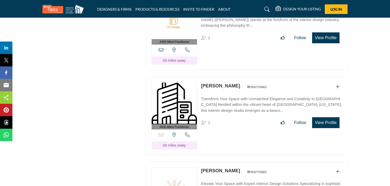
scroll to position [13269, 0]
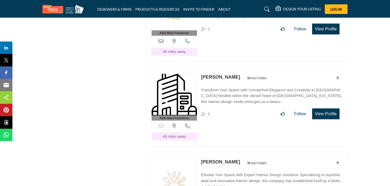
drag, startPoint x: 199, startPoint y: 31, endPoint x: 221, endPoint y: 37, distance: 22.1
click at [221, 37] on div "ASID Allied Practitioner ASID Allied Practitioners have successfully completed …" at bounding box center [247, 22] width 202 height 78
drag, startPoint x: 201, startPoint y: 32, endPoint x: 224, endPoint y: 35, distance: 23.5
click at [224, 35] on div "ASID Allied Practitioner ASID Allied Practitioners have successfully completed …" at bounding box center [247, 22] width 202 height 78
drag, startPoint x: 201, startPoint y: 117, endPoint x: 237, endPoint y: 122, distance: 37.1
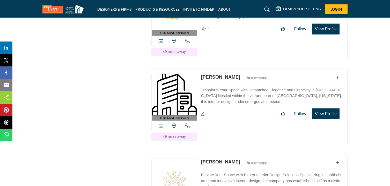
click at [237, 122] on div "ASID Allied Practitioner ASID Allied Practitioners have successfully completed …" at bounding box center [247, 107] width 202 height 78
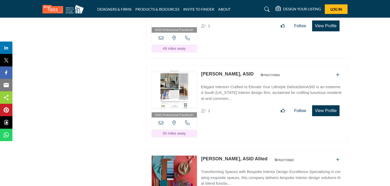
scroll to position [13443, 0]
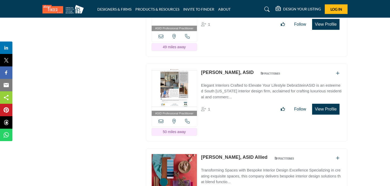
drag, startPoint x: 201, startPoint y: 28, endPoint x: 240, endPoint y: 32, distance: 38.8
click at [240, 32] on div "ASID Professional Practitioner ASID Professional Practitioners have successfull…" at bounding box center [247, 17] width 202 height 78
drag, startPoint x: 199, startPoint y: 113, endPoint x: 226, endPoint y: 119, distance: 27.0
click at [226, 119] on div "ASID Professional Practitioner ASID Professional Practitioners have successfull…" at bounding box center [247, 102] width 202 height 78
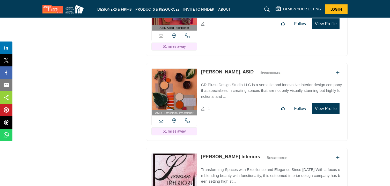
scroll to position [13614, 0]
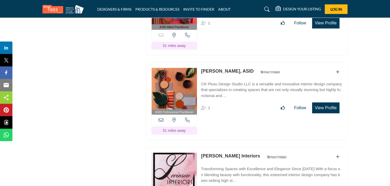
click at [228, 30] on div "ASID Allied Practitioner ASID Allied Practitioners have successfully completed …" at bounding box center [247, 16] width 202 height 78
click at [205, 25] on div "ASID Allied Practitioner ASID Allied Practitioners have successfully completed …" at bounding box center [247, 16] width 202 height 78
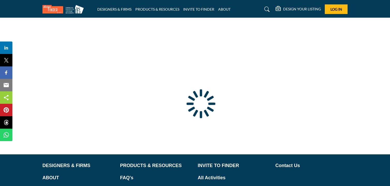
scroll to position [44, 0]
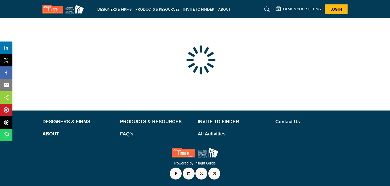
type input "**********"
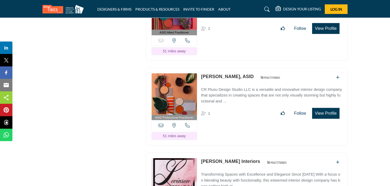
scroll to position [13609, 0]
drag, startPoint x: 202, startPoint y: 32, endPoint x: 236, endPoint y: 37, distance: 34.8
click at [236, 37] on div "ASID Allied Practitioner ASID Allied Practitioners have successfully completed …" at bounding box center [247, 21] width 202 height 78
copy link "[PERSON_NAME]"
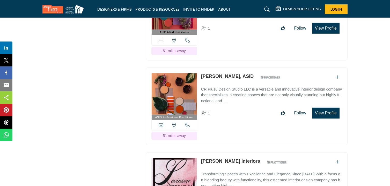
drag, startPoint x: 201, startPoint y: 118, endPoint x: 225, endPoint y: 124, distance: 24.7
click at [225, 124] on div "ASID Professional Practitioner ASID Professional Practitioners have successfull…" at bounding box center [247, 106] width 202 height 78
copy link "[PERSON_NAME],"
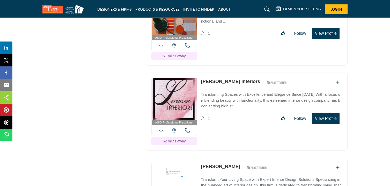
scroll to position [13689, 0]
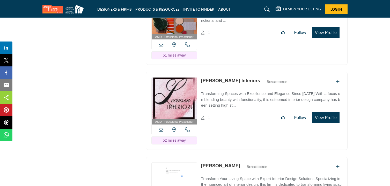
drag, startPoint x: 200, startPoint y: 122, endPoint x: 239, endPoint y: 126, distance: 39.3
click at [239, 126] on div "ASID Professional Practitioner ASID Professional Practitioners have successfull…" at bounding box center [247, 111] width 202 height 78
copy link "[PERSON_NAME] Interiors"
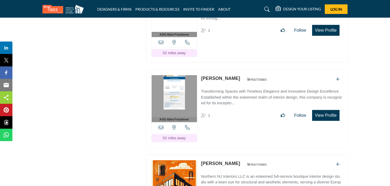
scroll to position [13864, 0]
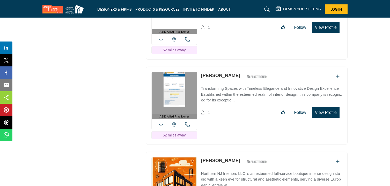
drag, startPoint x: 201, startPoint y: 32, endPoint x: 241, endPoint y: 35, distance: 41.1
click at [241, 35] on div "ASID Allied Practitioner ASID Allied Practitioners have successfully completed …" at bounding box center [247, 21] width 202 height 78
copy link "[PERSON_NAME]"
drag, startPoint x: 200, startPoint y: 118, endPoint x: 230, endPoint y: 121, distance: 30.3
click at [230, 121] on div "ASID Allied Practitioner ASID Allied Practitioners have successfully completed …" at bounding box center [247, 106] width 202 height 78
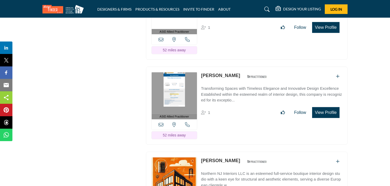
copy link "[PERSON_NAME]"
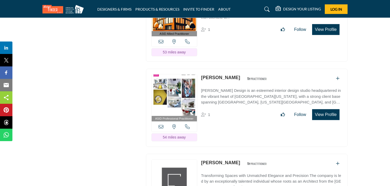
scroll to position [14032, 0]
drag, startPoint x: 201, startPoint y: 34, endPoint x: 234, endPoint y: 41, distance: 33.7
click at [234, 41] on div "ASID Allied Practitioner ASID Allied Practitioners have successfully completed …" at bounding box center [247, 23] width 202 height 78
copy link "[PERSON_NAME]"
drag, startPoint x: 200, startPoint y: 119, endPoint x: 227, endPoint y: 126, distance: 27.4
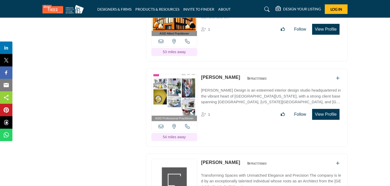
click at [227, 126] on div "ASID Professional Practitioner ASID Professional Practitioners have successfull…" at bounding box center [247, 107] width 202 height 78
copy link "[PERSON_NAME]"
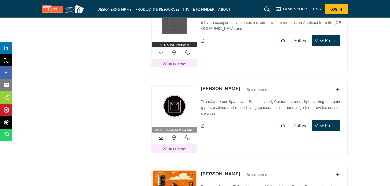
scroll to position [14191, 0]
drag, startPoint x: 200, startPoint y: 46, endPoint x: 232, endPoint y: 51, distance: 31.8
click at [232, 51] on div "ASID Allied Practitioner ASID Allied Practitioners have successfully completed …" at bounding box center [247, 34] width 202 height 78
copy link "[PERSON_NAME]"
drag, startPoint x: 201, startPoint y: 132, endPoint x: 233, endPoint y: 137, distance: 32.0
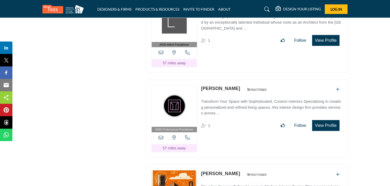
click at [233, 137] on div "ASID Professional Practitioner ASID Professional Practitioners have successfull…" at bounding box center [247, 119] width 202 height 78
copy link "[PERSON_NAME]"
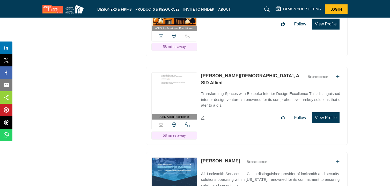
scroll to position [14377, 0]
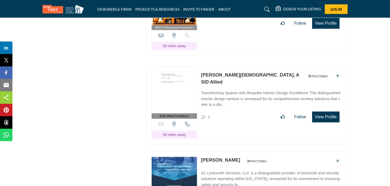
drag, startPoint x: 201, startPoint y: 30, endPoint x: 226, endPoint y: 33, distance: 24.9
click at [226, 33] on div "ASID Professional Practitioner ASID Professional Practitioners have successfull…" at bounding box center [247, 17] width 202 height 78
copy link "[PERSON_NAME]"
drag, startPoint x: 201, startPoint y: 118, endPoint x: 233, endPoint y: 124, distance: 32.8
click at [233, 124] on div "ASID Allied Practitioner ASID Allied Practitioners have successfully completed …" at bounding box center [247, 105] width 202 height 78
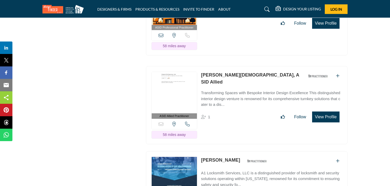
copy link "[PERSON_NAME][DEMOGRAPHIC_DATA]"
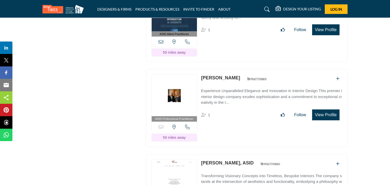
scroll to position [14545, 0]
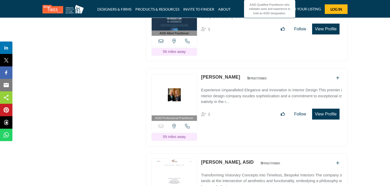
drag, startPoint x: 201, startPoint y: 35, endPoint x: 241, endPoint y: 40, distance: 40.4
click at [241, 40] on div "ASID Allied Practitioner ASID Allied Practitioners have successfully completed …" at bounding box center [247, 22] width 202 height 78
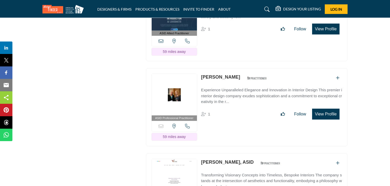
drag, startPoint x: 201, startPoint y: 121, endPoint x: 230, endPoint y: 127, distance: 29.9
click at [230, 127] on div "ASID Professional Practitioner ASID Professional Practitioners have successfull…" at bounding box center [247, 107] width 202 height 78
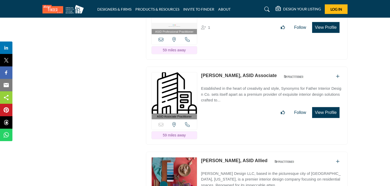
scroll to position [14719, 0]
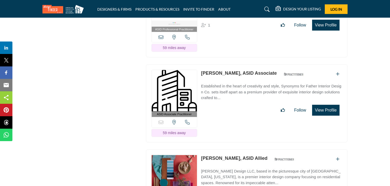
drag, startPoint x: 200, startPoint y: 32, endPoint x: 245, endPoint y: 35, distance: 45.2
click at [245, 35] on div "ASID Professional Practitioner ASID Professional Practitioners have successfull…" at bounding box center [247, 19] width 202 height 78
drag, startPoint x: 201, startPoint y: 117, endPoint x: 224, endPoint y: 121, distance: 24.1
click at [224, 121] on div "ASID Associate Practitioner ASID Associate Practitioners have a degree in any m…" at bounding box center [247, 103] width 202 height 78
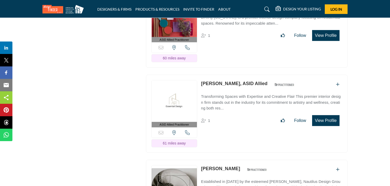
scroll to position [14880, 0]
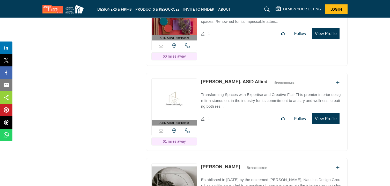
drag, startPoint x: 200, startPoint y: 42, endPoint x: 224, endPoint y: 46, distance: 24.2
click at [224, 46] on div "ASID Allied Practitioner ASID Allied Practitioners have successfully completed …" at bounding box center [247, 27] width 202 height 78
drag, startPoint x: 202, startPoint y: 127, endPoint x: 237, endPoint y: 132, distance: 36.1
click at [237, 132] on div "ASID Allied Practitioner ASID Allied Practitioners have successfully completed …" at bounding box center [247, 112] width 202 height 78
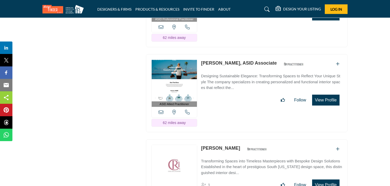
scroll to position [15068, 0]
drag, startPoint x: 201, startPoint y: 24, endPoint x: 233, endPoint y: 26, distance: 32.7
click at [233, 26] on div "ASID Professional Practitioner ASID Professional Practitioners have successfull…" at bounding box center [247, 8] width 202 height 78
drag, startPoint x: 200, startPoint y: 110, endPoint x: 228, endPoint y: 113, distance: 28.7
click at [228, 113] on div "ASID Allied Practitioner ASID Allied Practitioners have successfully completed …" at bounding box center [247, 93] width 202 height 78
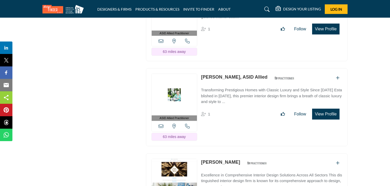
scroll to position [15224, 0]
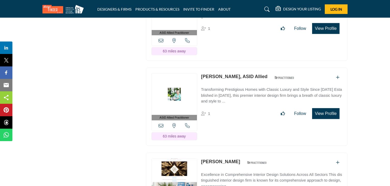
drag, startPoint x: 201, startPoint y: 38, endPoint x: 223, endPoint y: 42, distance: 22.8
click at [223, 42] on div "ASID Allied Practitioner ASID Allied Practitioners have successfully completed …" at bounding box center [247, 22] width 202 height 78
drag, startPoint x: 201, startPoint y: 123, endPoint x: 240, endPoint y: 129, distance: 38.8
click at [240, 129] on div "ASID Allied Practitioner ASID Allied Practitioners have successfully completed …" at bounding box center [247, 107] width 202 height 78
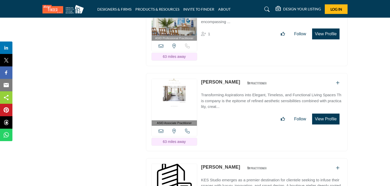
scroll to position [15390, 0]
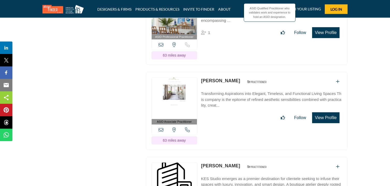
drag, startPoint x: 201, startPoint y: 42, endPoint x: 242, endPoint y: 46, distance: 41.9
click at [242, 46] on div "ASID Professional Practitioner ASID Professional Practitioners have successfull…" at bounding box center [247, 26] width 202 height 78
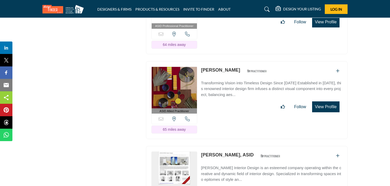
scroll to position [15656, 0]
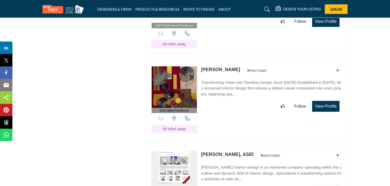
drag, startPoint x: 200, startPoint y: 32, endPoint x: 233, endPoint y: 35, distance: 33.3
click at [233, 35] on div "ASID Professional Practitioner ASID Professional Practitioners have successfull…" at bounding box center [247, 15] width 202 height 78
drag, startPoint x: 201, startPoint y: 118, endPoint x: 233, endPoint y: 121, distance: 32.6
click at [233, 121] on div "ASID Allied Practitioner ASID Allied Practitioners have successfully completed …" at bounding box center [247, 100] width 202 height 78
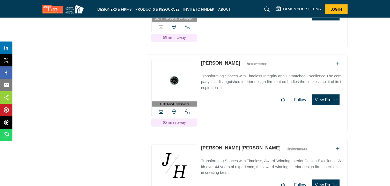
scroll to position [15832, 0]
drag, startPoint x: 200, startPoint y: 26, endPoint x: 226, endPoint y: 31, distance: 25.9
click at [226, 31] on div "ASID Professional Practitioner ASID Professional Practitioners have successfull…" at bounding box center [247, 8] width 202 height 78
drag, startPoint x: 201, startPoint y: 111, endPoint x: 224, endPoint y: 115, distance: 23.9
click at [224, 115] on div "ASID Allied Practitioner ASID Allied Practitioners have successfully completed …" at bounding box center [247, 93] width 202 height 78
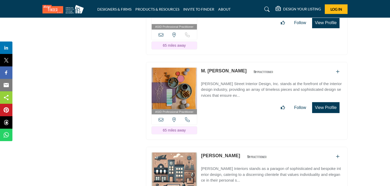
scroll to position [15994, 0]
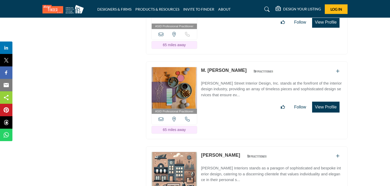
drag, startPoint x: 199, startPoint y: 119, endPoint x: 242, endPoint y: 120, distance: 42.7
click at [242, 120] on div "ASID Professional Practitioner ASID Professional Practitioners have successfull…" at bounding box center [247, 100] width 202 height 78
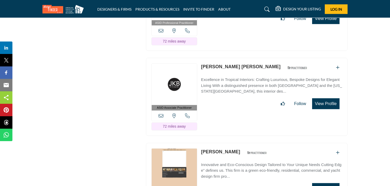
scroll to position [16606, 0]
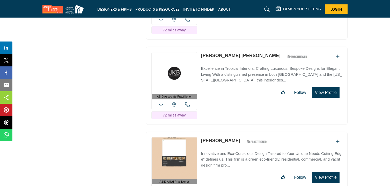
drag, startPoint x: 202, startPoint y: 21, endPoint x: 233, endPoint y: 26, distance: 31.5
click at [233, 26] on div "ASID Professional Practitioner ASID Professional Practitioners have successfull…" at bounding box center [247, 1] width 202 height 78
drag, startPoint x: 200, startPoint y: 107, endPoint x: 255, endPoint y: 110, distance: 55.5
click at [255, 110] on div "ASID Associate Practitioner ASID Associate Practitioners have a degree in any m…" at bounding box center [247, 86] width 202 height 78
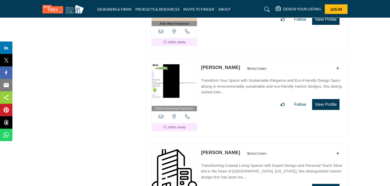
scroll to position [16764, 0]
drag, startPoint x: 200, startPoint y: 34, endPoint x: 231, endPoint y: 37, distance: 30.7
click at [231, 37] on div "ASID Allied Practitioner ASID Allied Practitioners have successfully completed …" at bounding box center [247, 13] width 202 height 78
drag, startPoint x: 201, startPoint y: 120, endPoint x: 238, endPoint y: 120, distance: 37.3
click at [238, 120] on div "ASID Professional Practitioner ASID Professional Practitioners have successfull…" at bounding box center [247, 97] width 202 height 78
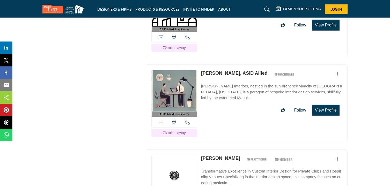
scroll to position [16929, 0]
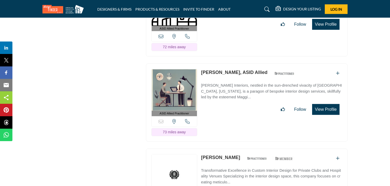
drag, startPoint x: 200, startPoint y: 40, endPoint x: 231, endPoint y: 42, distance: 31.7
click at [231, 42] on div "ASID Allied Practitioner ASID Allied Practitioners have successfully completed …" at bounding box center [247, 18] width 202 height 78
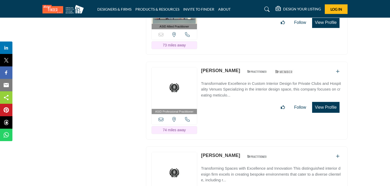
scroll to position [17016, 0]
drag, startPoint x: 201, startPoint y: 38, endPoint x: 256, endPoint y: 43, distance: 56.2
click at [256, 43] on div "ASID Allied Practitioner ASID Allied Practitioners have successfully completed …" at bounding box center [247, 15] width 202 height 78
drag, startPoint x: 201, startPoint y: 123, endPoint x: 238, endPoint y: 125, distance: 37.1
click at [238, 125] on div "ASID Professional Practitioner ASID Professional Practitioners have successfull…" at bounding box center [247, 100] width 202 height 78
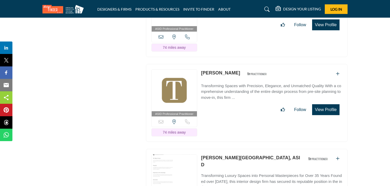
scroll to position [17187, 0]
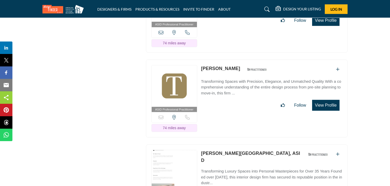
click at [208, 34] on div "ASID Professional Practitioner ASID Professional Practitioners have successfull…" at bounding box center [247, 14] width 202 height 78
drag, startPoint x: 200, startPoint y: 37, endPoint x: 238, endPoint y: 40, distance: 38.3
click at [238, 40] on div "ASID Professional Practitioner ASID Professional Practitioners have successfull…" at bounding box center [247, 14] width 202 height 78
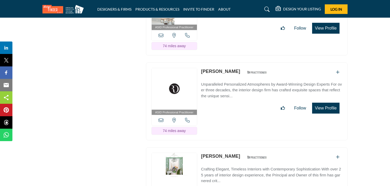
scroll to position [17356, 0]
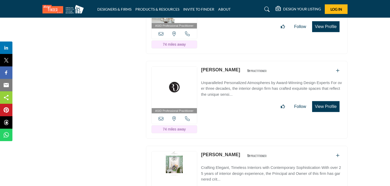
drag, startPoint x: 200, startPoint y: 39, endPoint x: 250, endPoint y: 42, distance: 50.1
click at [250, 42] on div "ASID Professional Practitioner ASID Professional Practitioners have successfull…" at bounding box center [247, 15] width 202 height 78
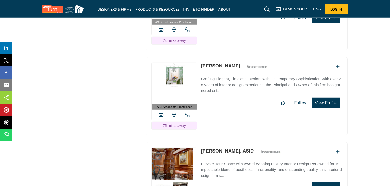
scroll to position [17444, 0]
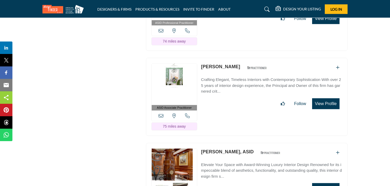
drag, startPoint x: 201, startPoint y: 37, endPoint x: 233, endPoint y: 39, distance: 32.7
click at [233, 39] on div "ASID Professional Practitioner ASID Professional Practitioners have successfull…" at bounding box center [247, 12] width 202 height 78
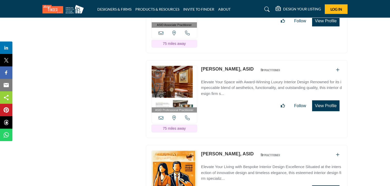
scroll to position [17526, 0]
drag, startPoint x: 200, startPoint y: 37, endPoint x: 232, endPoint y: 42, distance: 32.4
click at [232, 42] on div "ASID Associate Practitioner ASID Associate Practitioners have a degree in any m…" at bounding box center [247, 14] width 202 height 78
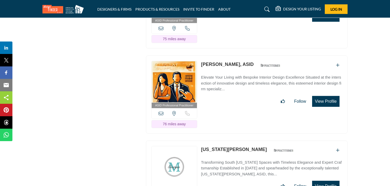
scroll to position [17616, 0]
drag, startPoint x: 198, startPoint y: 33, endPoint x: 235, endPoint y: 38, distance: 36.6
click at [235, 38] on div "ASID Professional Practitioner ASID Professional Practitioners have successfull…" at bounding box center [247, 9] width 202 height 78
click at [219, 30] on div "ASID Professional Practitioner ASID Professional Practitioners have successfull…" at bounding box center [247, 9] width 202 height 78
drag, startPoint x: 199, startPoint y: 33, endPoint x: 235, endPoint y: 39, distance: 36.0
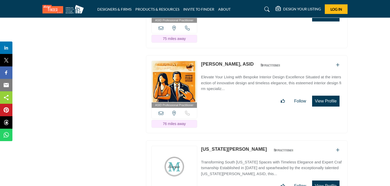
click at [235, 39] on div "ASID Professional Practitioner ASID Professional Practitioners have successfull…" at bounding box center [247, 9] width 202 height 78
drag, startPoint x: 200, startPoint y: 119, endPoint x: 222, endPoint y: 124, distance: 22.8
click at [222, 124] on div "ASID Professional Practitioner ASID Professional Practitioners have successfull…" at bounding box center [247, 94] width 202 height 78
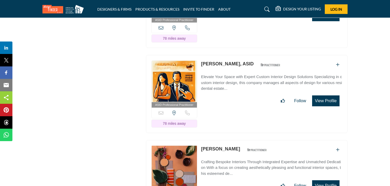
scroll to position [17787, 0]
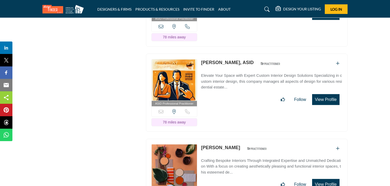
drag, startPoint x: 200, startPoint y: 31, endPoint x: 234, endPoint y: 37, distance: 34.1
click at [234, 37] on div "ASID Professional Practitioner ASID Professional Practitioners have successfull…" at bounding box center [247, 8] width 202 height 78
drag, startPoint x: 199, startPoint y: 117, endPoint x: 235, endPoint y: 124, distance: 36.3
click at [235, 124] on div "ASID Professional Practitioner ASID Professional Practitioners have successfull…" at bounding box center [247, 93] width 202 height 78
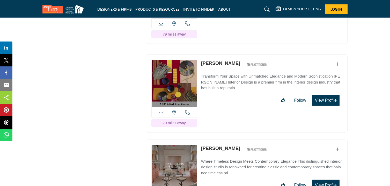
scroll to position [17961, 0]
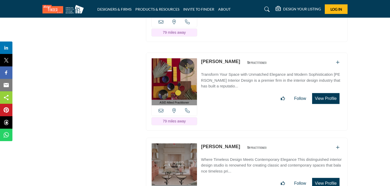
drag, startPoint x: 200, startPoint y: 27, endPoint x: 240, endPoint y: 33, distance: 40.9
click at [240, 33] on div "ASID Professional Practitioner ASID Professional Practitioners have successfull…" at bounding box center [247, 3] width 202 height 78
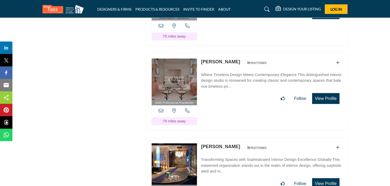
scroll to position [18049, 0]
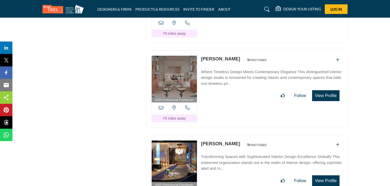
drag, startPoint x: 200, startPoint y: 27, endPoint x: 230, endPoint y: 32, distance: 30.7
click at [230, 32] on div "ASID Allied Practitioner ASID Allied Practitioners have successfully completed …" at bounding box center [247, 4] width 202 height 78
drag, startPoint x: 199, startPoint y: 114, endPoint x: 230, endPoint y: 117, distance: 31.0
click at [230, 117] on div "ASID Professional Practitioner ASID Professional Practitioners have successfull…" at bounding box center [247, 89] width 202 height 78
click at [223, 112] on div "ASID Professional Practitioner ASID Professional Practitioners have successfull…" at bounding box center [247, 89] width 202 height 78
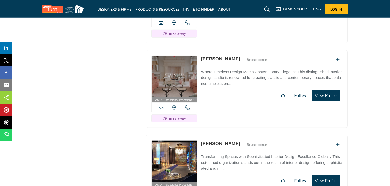
drag, startPoint x: 201, startPoint y: 115, endPoint x: 230, endPoint y: 118, distance: 30.0
click at [230, 118] on div "ASID Professional Practitioner ASID Professional Practitioners have successfull…" at bounding box center [247, 89] width 202 height 78
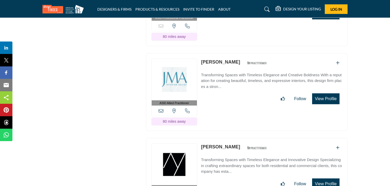
scroll to position [18216, 0]
drag, startPoint x: 200, startPoint y: 31, endPoint x: 226, endPoint y: 36, distance: 26.4
click at [226, 36] on div "ASID Professional Practitioner ASID Professional Practitioners have successfull…" at bounding box center [247, 7] width 202 height 78
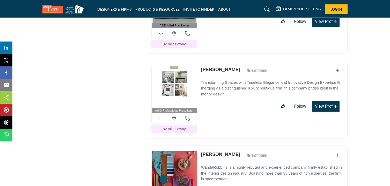
scroll to position [18548, 0]
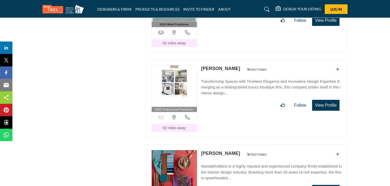
drag, startPoint x: 200, startPoint y: 39, endPoint x: 228, endPoint y: 45, distance: 29.0
click at [228, 45] on div "ASID Allied Practitioner ASID Allied Practitioners have successfully completed …" at bounding box center [247, 14] width 202 height 78
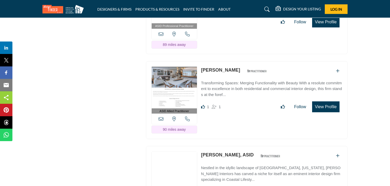
scroll to position [18887, 0]
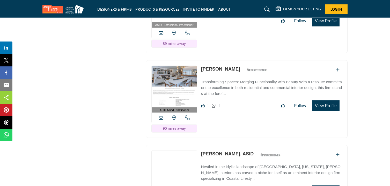
drag, startPoint x: 200, startPoint y: 41, endPoint x: 235, endPoint y: 46, distance: 35.5
click at [235, 46] on div "ASID Professional Practitioner ASID Professional Practitioners have successfull…" at bounding box center [247, 14] width 202 height 78
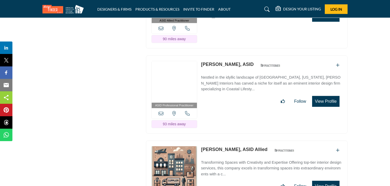
scroll to position [18977, 0]
click at [234, 41] on div "ASID Allied Practitioner ASID Allied Practitioners have successfully completed …" at bounding box center [247, 9] width 202 height 78
drag, startPoint x: 200, startPoint y: 122, endPoint x: 230, endPoint y: 130, distance: 31.3
click at [230, 130] on div "ASID Professional Practitioner ASID Professional Practitioners have successfull…" at bounding box center [247, 94] width 202 height 78
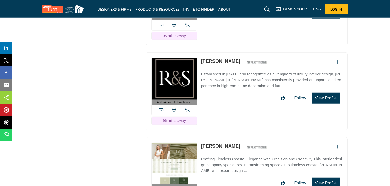
scroll to position [19244, 0]
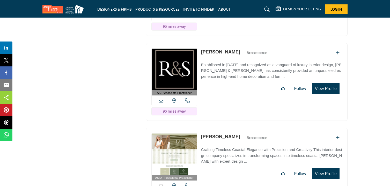
drag, startPoint x: 199, startPoint y: 25, endPoint x: 228, endPoint y: 30, distance: 29.3
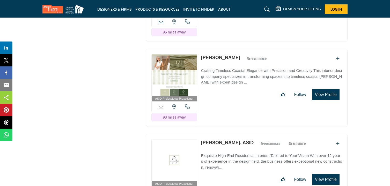
scroll to position [19324, 0]
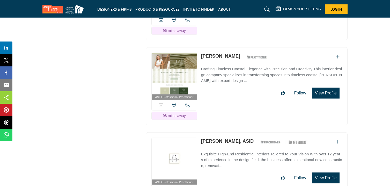
drag, startPoint x: 200, startPoint y: 30, endPoint x: 232, endPoint y: 35, distance: 31.9
click at [232, 35] on div "ASID Associate Practitioner ASID Associate Practitioners have a degree in any m…" at bounding box center [247, 1] width 202 height 78
drag, startPoint x: 200, startPoint y: 115, endPoint x: 233, endPoint y: 121, distance: 33.2
click at [233, 121] on div "ASID Professional Practitioner ASID Professional Practitioners have successfull…" at bounding box center [247, 86] width 202 height 78
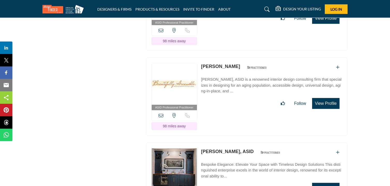
scroll to position [19485, 0]
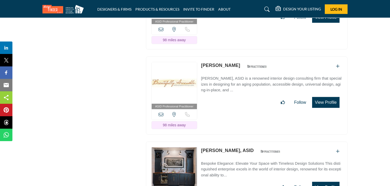
drag, startPoint x: 199, startPoint y: 40, endPoint x: 228, endPoint y: 45, distance: 29.4
click at [228, 45] on div "ASID Professional Practitioner ASID Professional Practitioners have successfull…" at bounding box center [247, 11] width 202 height 78
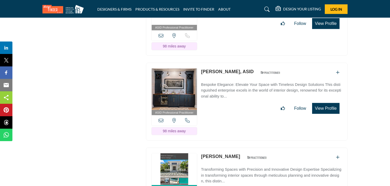
scroll to position [19564, 0]
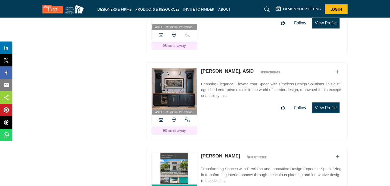
drag, startPoint x: 200, startPoint y: 46, endPoint x: 237, endPoint y: 51, distance: 37.1
click at [237, 51] on div "ASID Professional Practitioner ASID Professional Practitioners have successfull…" at bounding box center [247, 16] width 202 height 78
drag, startPoint x: 201, startPoint y: 133, endPoint x: 237, endPoint y: 139, distance: 36.8
click at [237, 139] on div "ASID Professional Practitioner ASID Professional Practitioners have successfull…" at bounding box center [247, 101] width 202 height 78
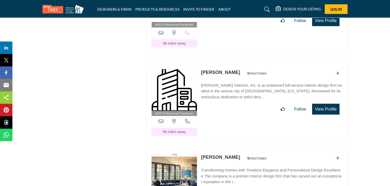
scroll to position [19739, 0]
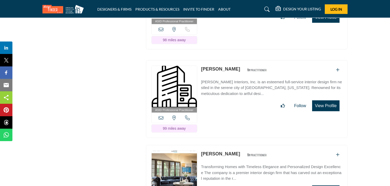
drag, startPoint x: 200, startPoint y: 42, endPoint x: 239, endPoint y: 48, distance: 39.5
click at [239, 48] on div "ASID Professional Practitioner ASID Professional Practitioners have successfull…" at bounding box center [247, 11] width 202 height 78
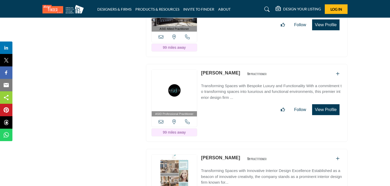
scroll to position [19915, 0]
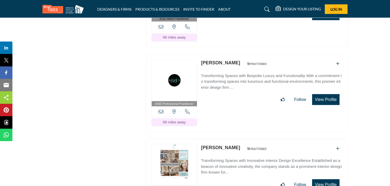
drag, startPoint x: 202, startPoint y: 38, endPoint x: 236, endPoint y: 41, distance: 34.9
click at [236, 41] on div "ASID Allied Practitioner ASID Allied Practitioners have successfully completed …" at bounding box center [247, 8] width 202 height 78
drag, startPoint x: 200, startPoint y: 123, endPoint x: 231, endPoint y: 127, distance: 30.8
click at [231, 127] on div "ASID Professional Practitioner ASID Professional Practitioners have successfull…" at bounding box center [247, 93] width 202 height 78
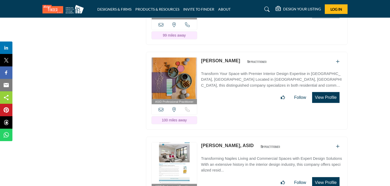
scroll to position [20089, 0]
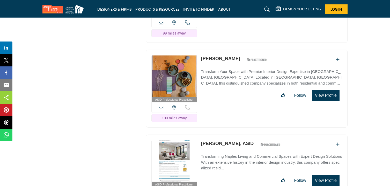
drag, startPoint x: 200, startPoint y: 37, endPoint x: 226, endPoint y: 41, distance: 26.0
click at [226, 41] on div "ASID Professional Practitioner ASID Professional Practitioners have successfull…" at bounding box center [247, 4] width 202 height 78
click at [201, 119] on div "ASID Professional Practitioner ASID Professional Practitioners have successfull…" at bounding box center [247, 89] width 202 height 78
click at [203, 120] on div "ASID Professional Practitioner ASID Professional Practitioners have successfull…" at bounding box center [247, 89] width 202 height 78
drag, startPoint x: 201, startPoint y: 123, endPoint x: 226, endPoint y: 126, distance: 25.4
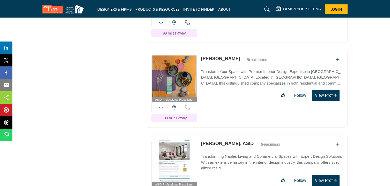
click at [226, 64] on div "Linda Burke ASID Qualified Practitioner who validates work and experience to ho…" at bounding box center [235, 59] width 69 height 9
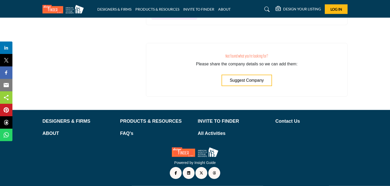
scroll to position [20325, 0]
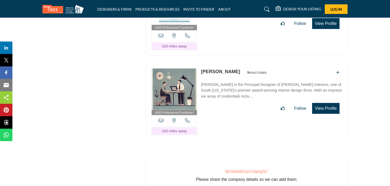
scroll to position [20247, 0]
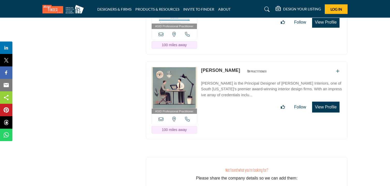
drag, startPoint x: 200, startPoint y: 49, endPoint x: 241, endPoint y: 54, distance: 41.0
click at [241, 54] on div "ASID Professional Practitioner ASID Professional Practitioners have successfull…" at bounding box center [247, 15] width 202 height 78
copy link "[PERSON_NAME]"
drag, startPoint x: 199, startPoint y: 132, endPoint x: 227, endPoint y: 139, distance: 29.3
click at [227, 139] on div "ASID Professional Practitioner ASID Professional Practitioners have successfull…" at bounding box center [247, 100] width 202 height 78
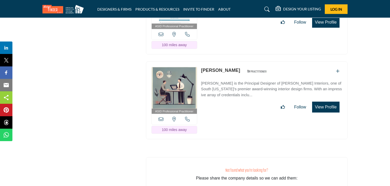
click at [216, 131] on div "ASID Professional Practitioner ASID Professional Practitioners have successfull…" at bounding box center [247, 100] width 202 height 78
drag, startPoint x: 200, startPoint y: 132, endPoint x: 232, endPoint y: 138, distance: 31.9
click at [232, 138] on div "ASID Professional Practitioner ASID Professional Practitioners have successfull…" at bounding box center [247, 100] width 202 height 78
copy link "[PERSON_NAME]"
